Goal: Information Seeking & Learning: Learn about a topic

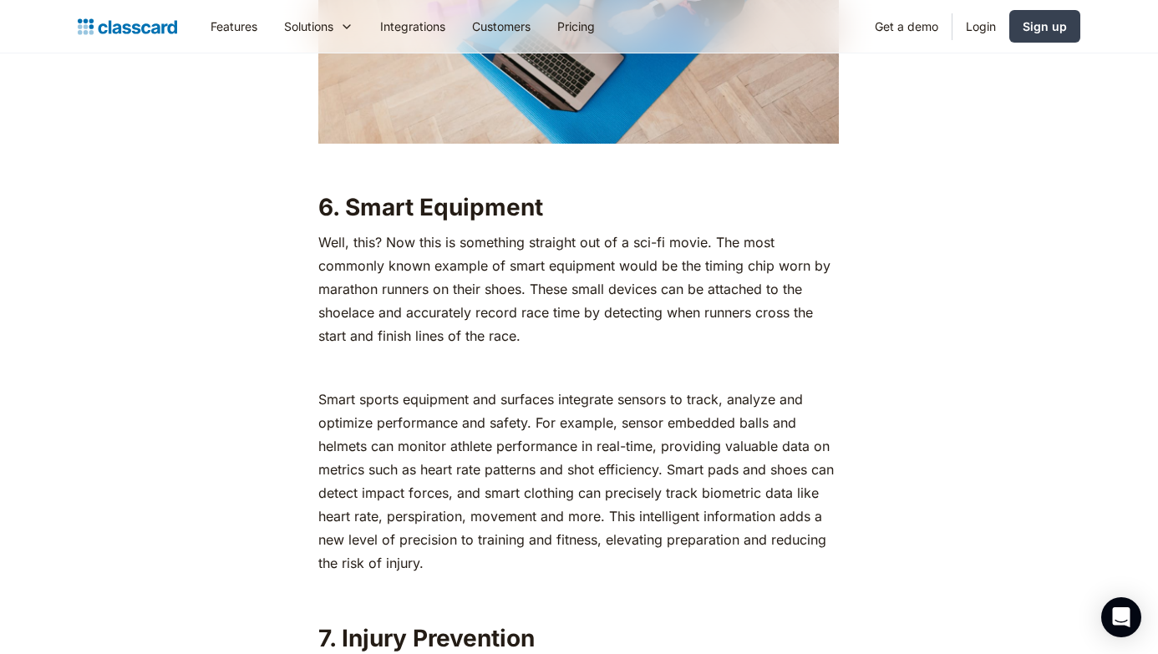
scroll to position [6485, 0]
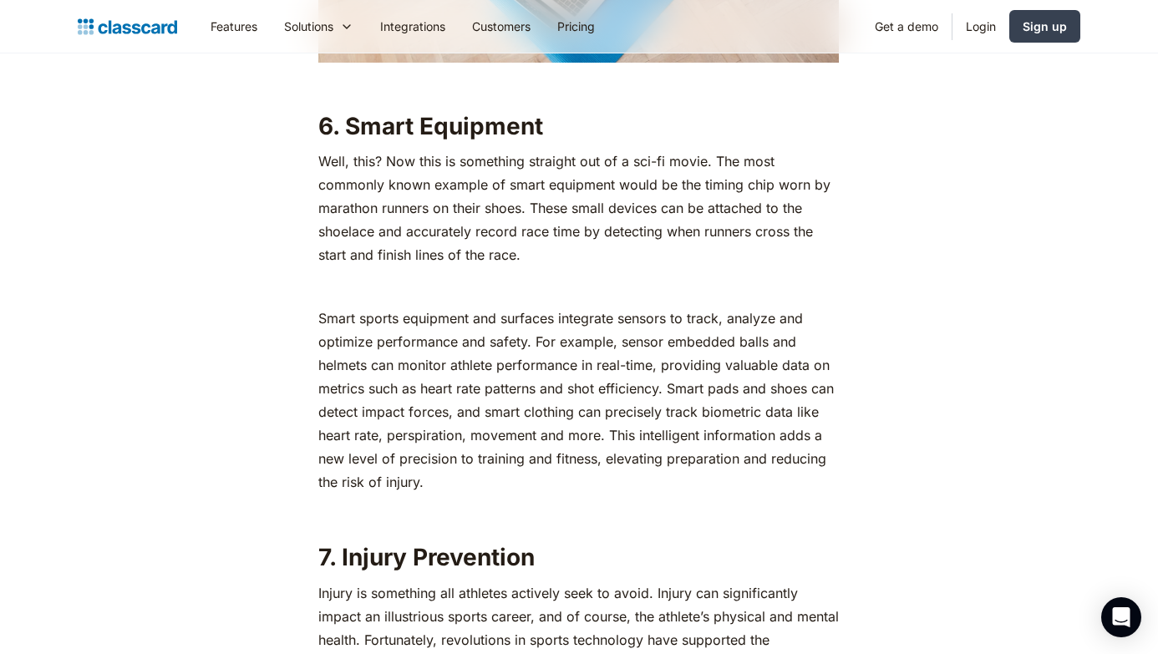
click at [323, 165] on p "Well, this? Now this is something straight out of a sci-fi movie. The most comm…" at bounding box center [578, 208] width 520 height 117
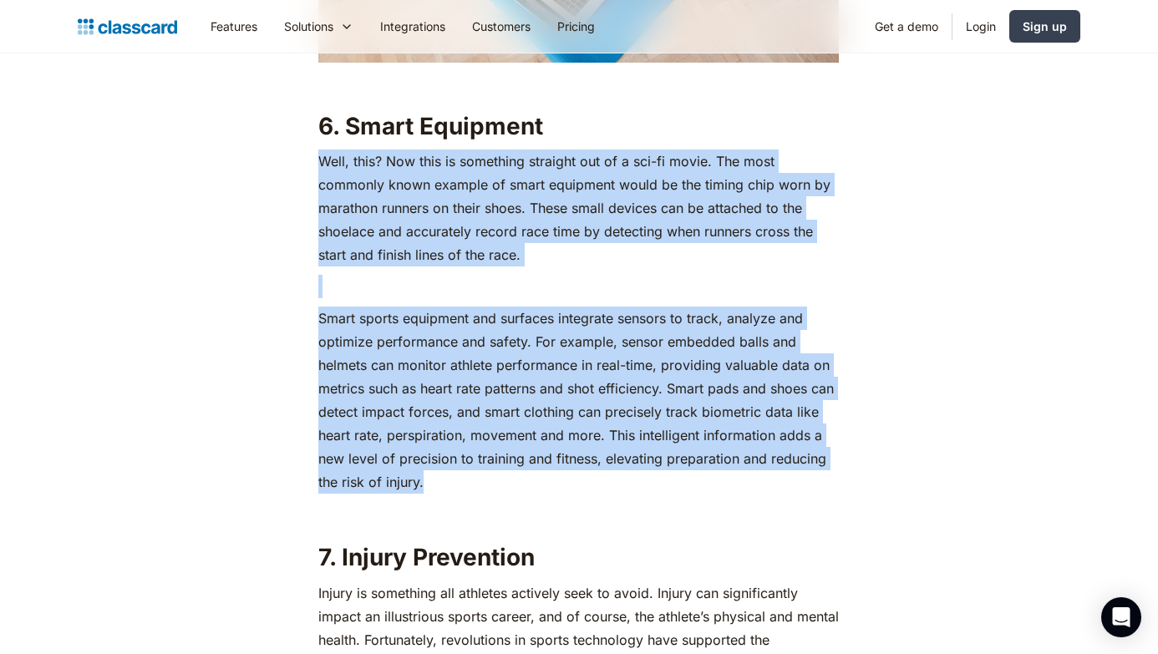
drag, startPoint x: 323, startPoint y: 153, endPoint x: 480, endPoint y: 461, distance: 346.0
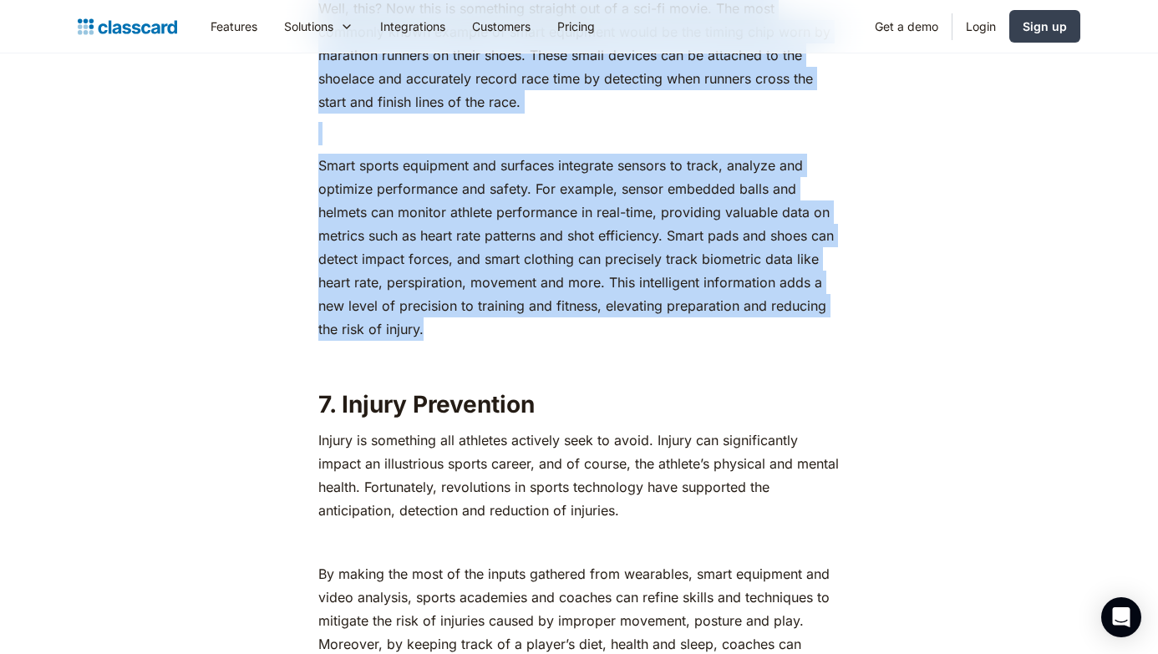
scroll to position [6630, 0]
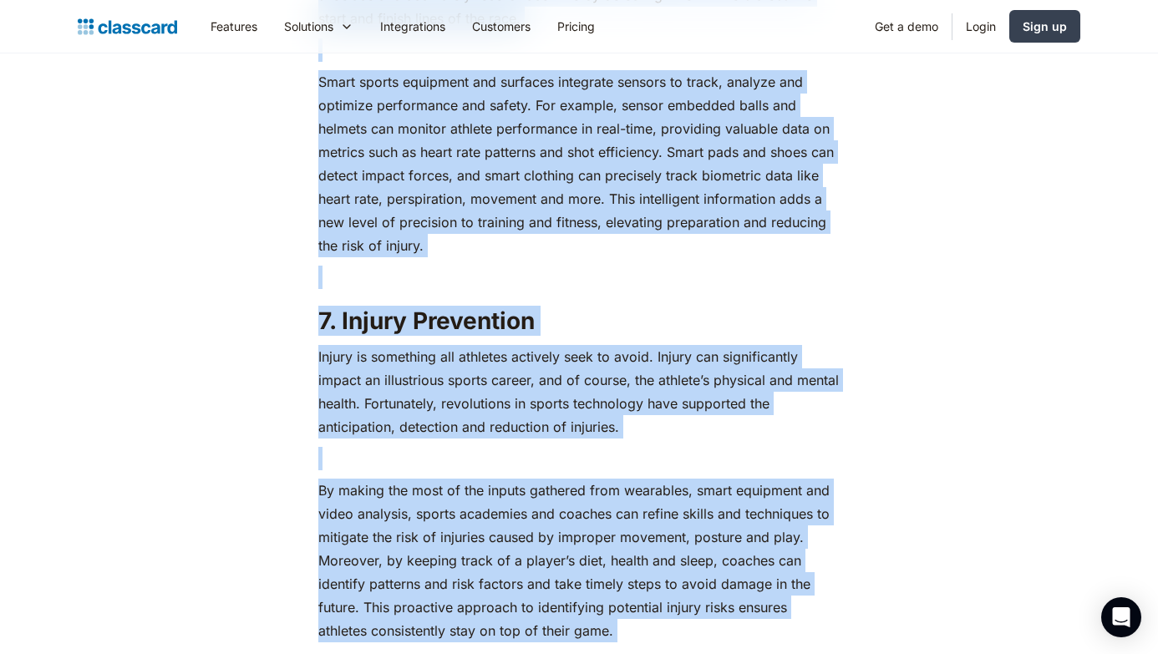
scroll to position [6828, 0]
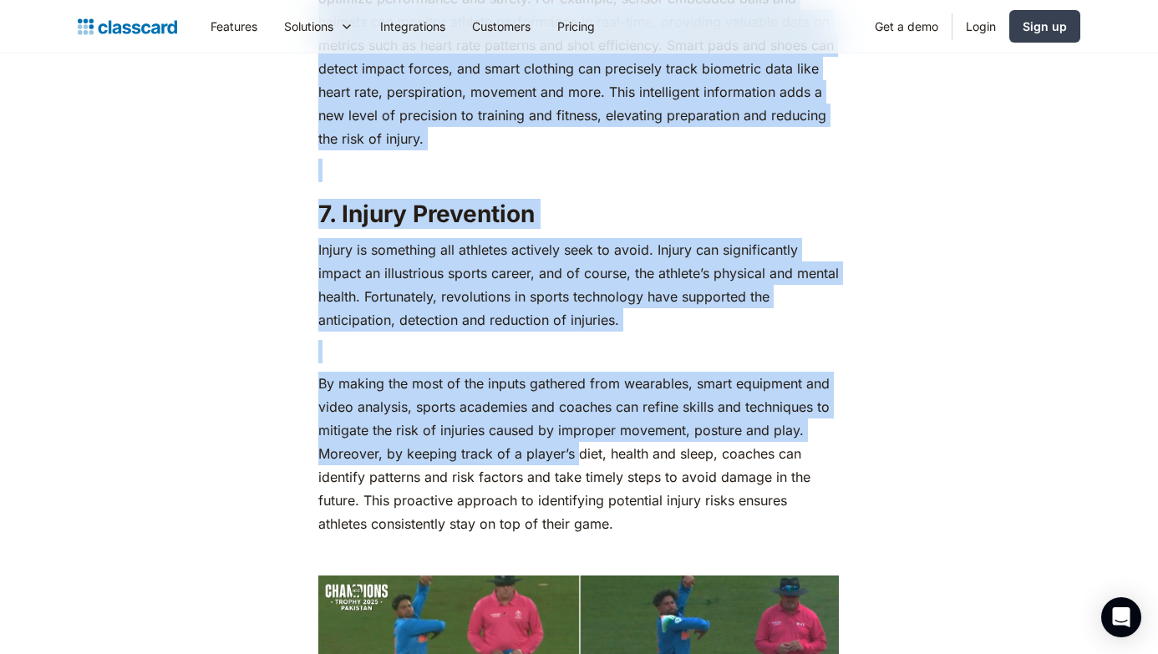
drag, startPoint x: 312, startPoint y: 241, endPoint x: 605, endPoint y: 385, distance: 325.8
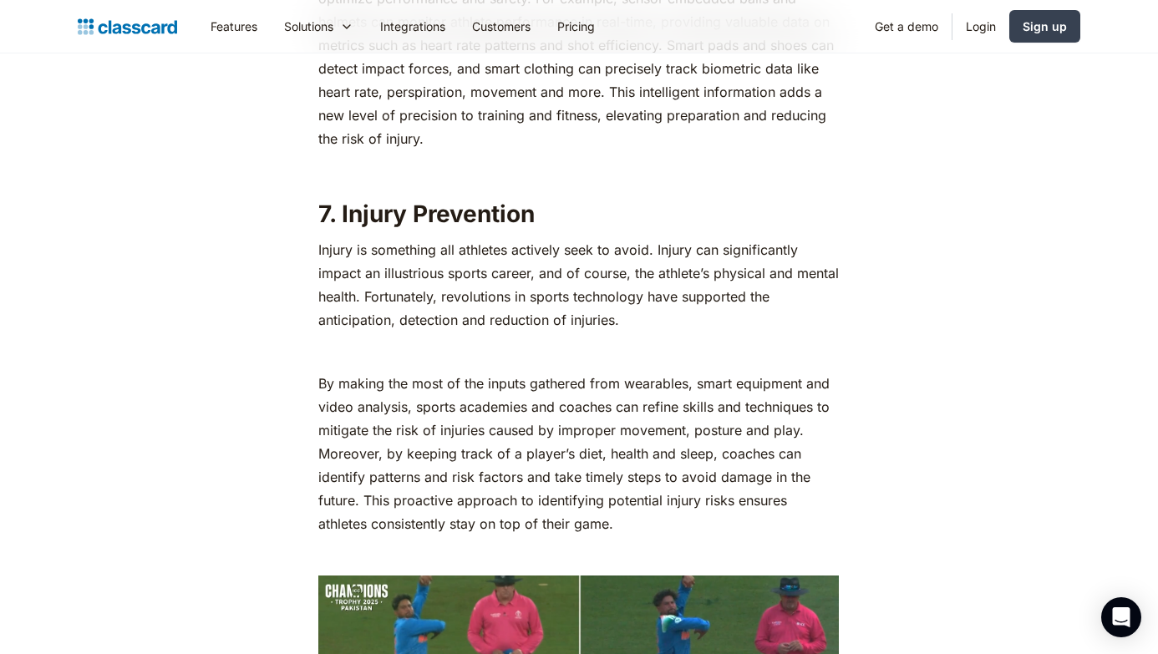
click at [620, 393] on p "By making the most of the inputs gathered from wearables, smart equipment and v…" at bounding box center [578, 454] width 520 height 164
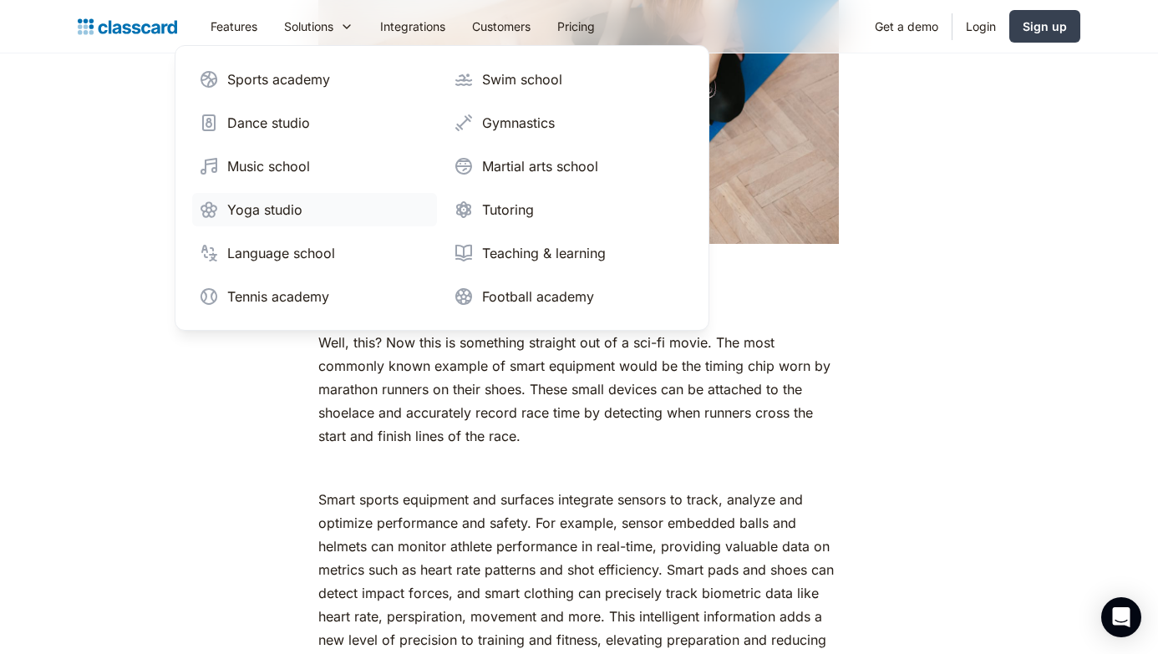
scroll to position [6282, 0]
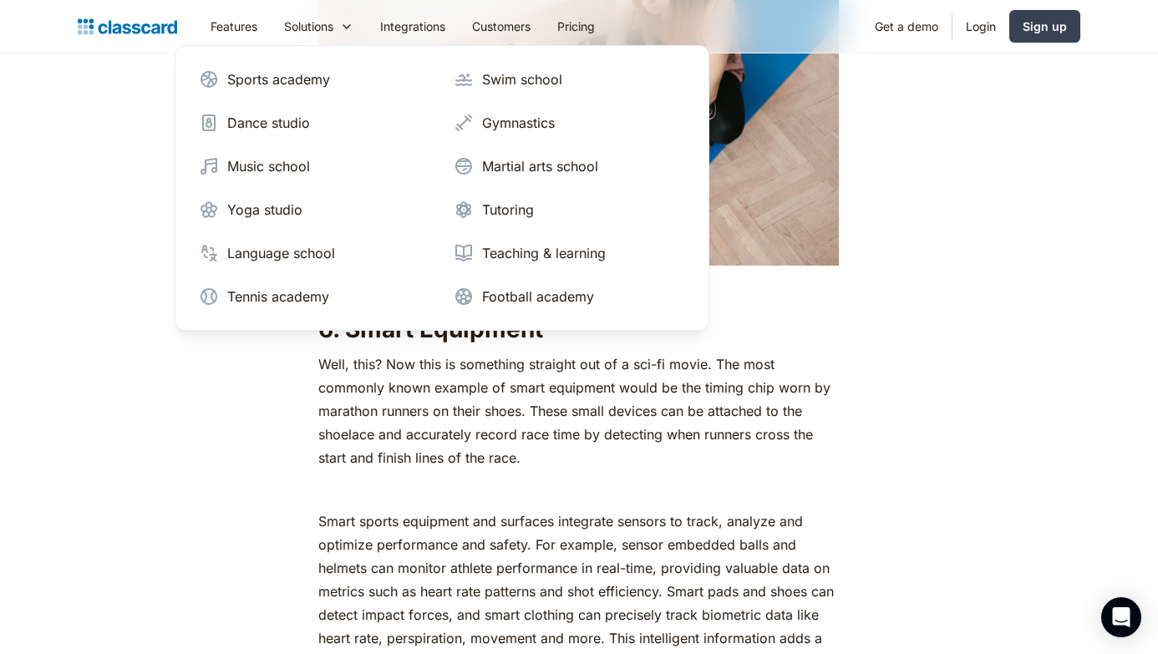
drag, startPoint x: 635, startPoint y: 505, endPoint x: 292, endPoint y: 366, distance: 370.3
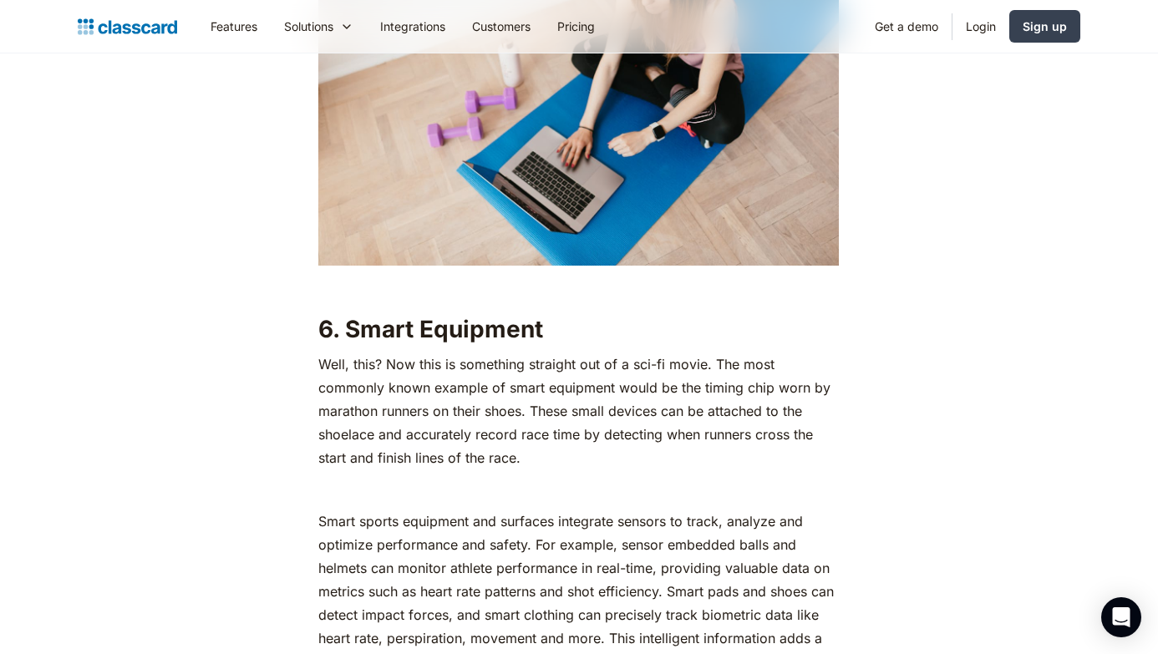
click at [364, 395] on p "Well, this? Now this is something straight out of a sci-fi movie. The most comm…" at bounding box center [578, 411] width 520 height 117
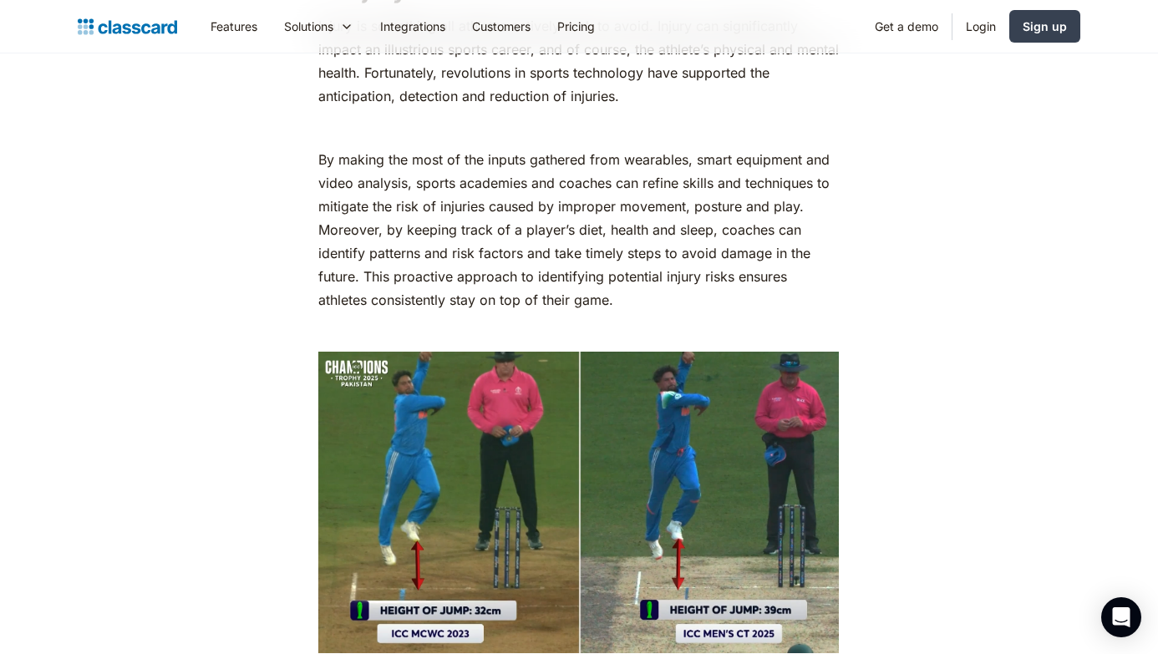
scroll to position [7056, 0]
